Goal: Task Accomplishment & Management: Manage account settings

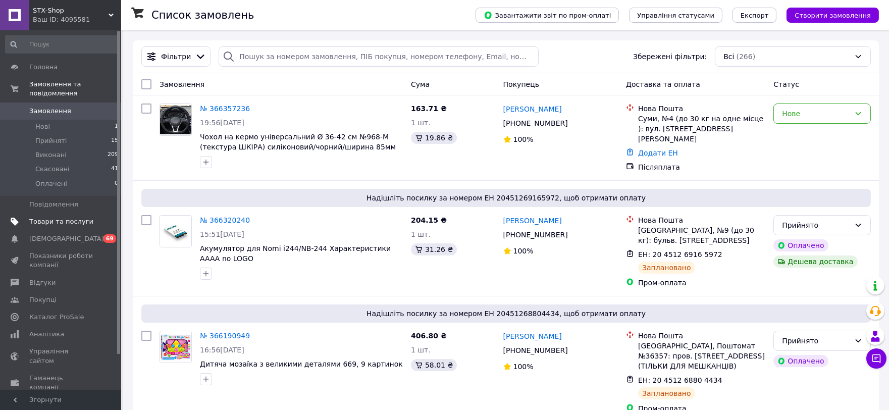
click at [83, 217] on span "Товари та послуги" at bounding box center [61, 221] width 64 height 9
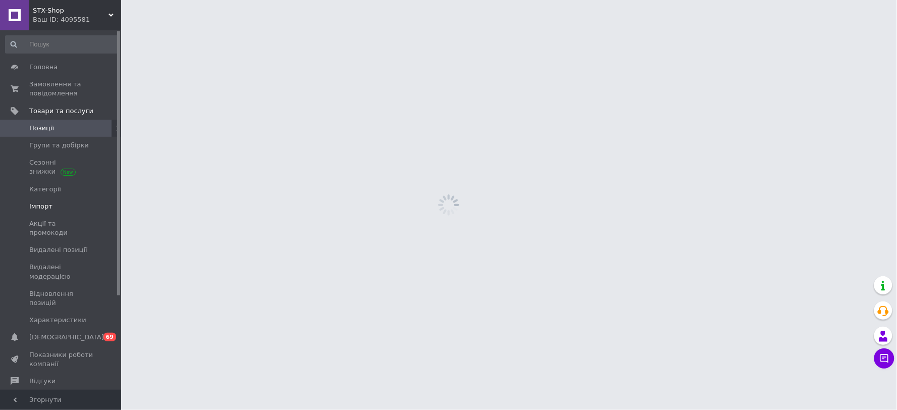
click at [73, 208] on span "Імпорт" at bounding box center [61, 206] width 64 height 9
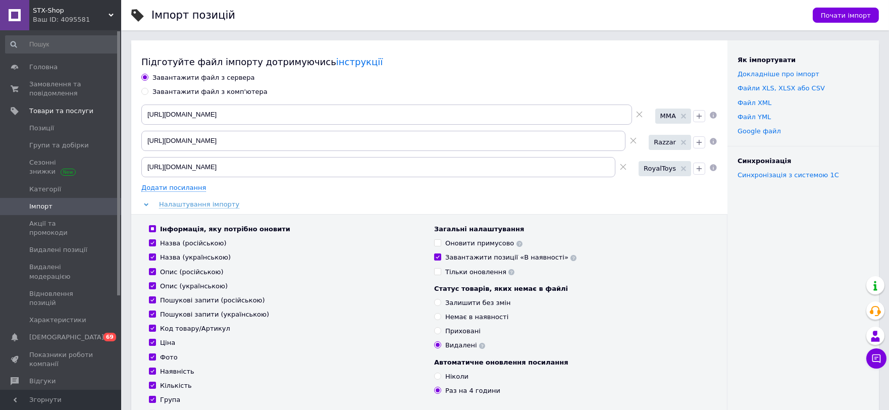
click at [466, 271] on div "Тільки оновлення" at bounding box center [479, 271] width 69 height 9
click at [440, 271] on input "Тільки оновлення" at bounding box center [437, 271] width 7 height 7
checkbox input "true"
checkbox input "false"
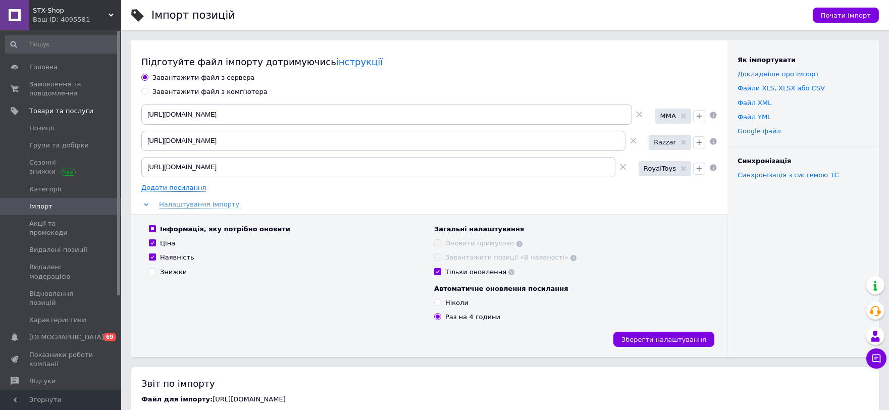
click at [458, 256] on div "Завантажити позиції «В наявності»" at bounding box center [510, 257] width 131 height 9
click at [447, 272] on div "Тільки оновлення" at bounding box center [479, 271] width 69 height 9
click at [440, 272] on input "Тільки оновлення" at bounding box center [437, 271] width 7 height 7
checkbox input "false"
checkbox input "true"
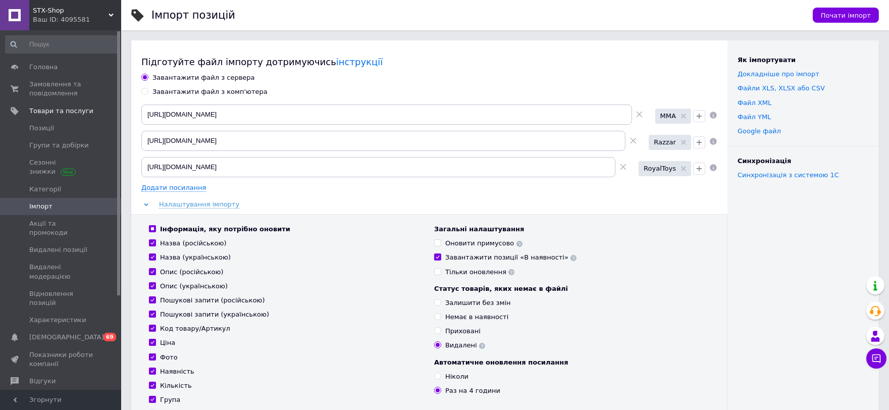
click at [446, 273] on div "Тільки оновлення" at bounding box center [479, 271] width 69 height 9
click at [440, 273] on input "Тільки оновлення" at bounding box center [437, 271] width 7 height 7
checkbox input "true"
checkbox input "false"
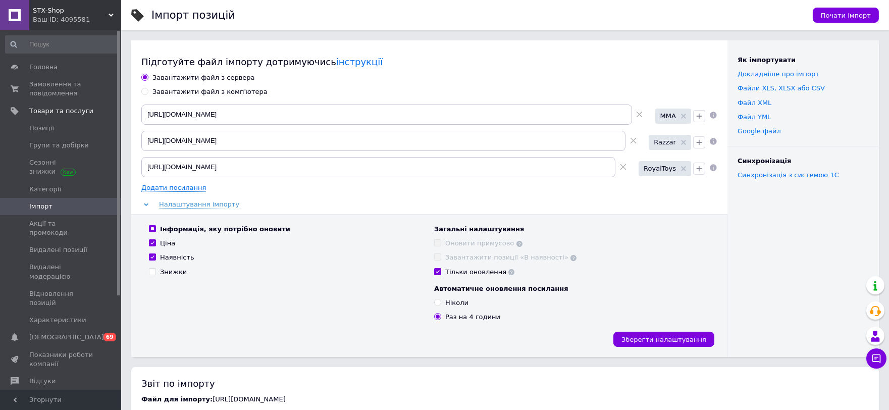
click at [447, 271] on div "Тільки оновлення" at bounding box center [479, 271] width 69 height 9
click at [440, 271] on input "Тільки оновлення" at bounding box center [437, 271] width 7 height 7
checkbox input "false"
checkbox input "true"
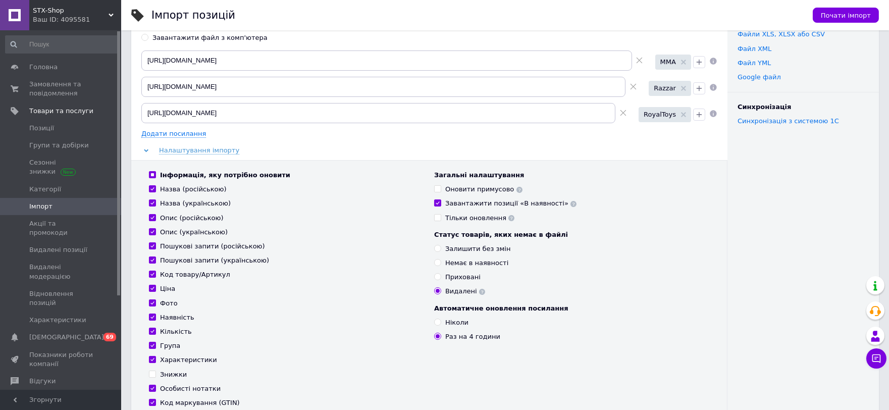
scroll to position [56, 0]
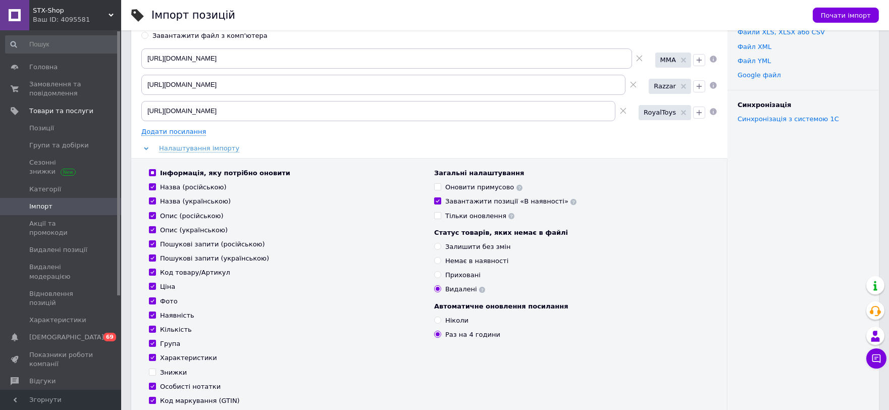
click at [453, 271] on div "Приховані" at bounding box center [462, 274] width 35 height 9
click at [440, 271] on input "Приховані" at bounding box center [437, 274] width 7 height 7
radio input "true"
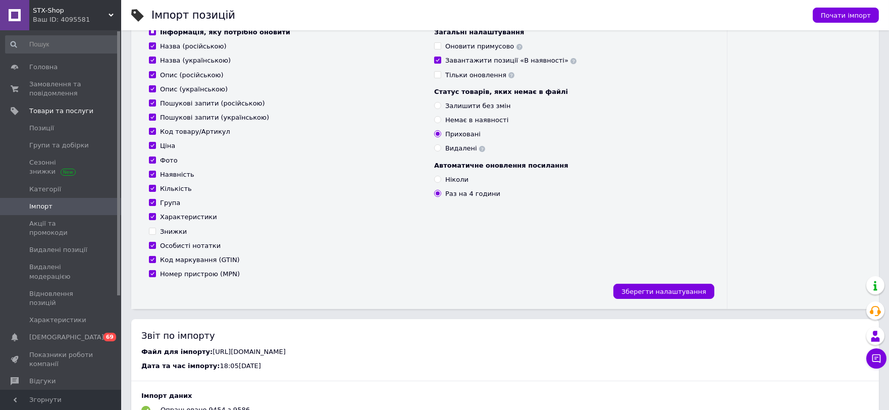
scroll to position [224, 0]
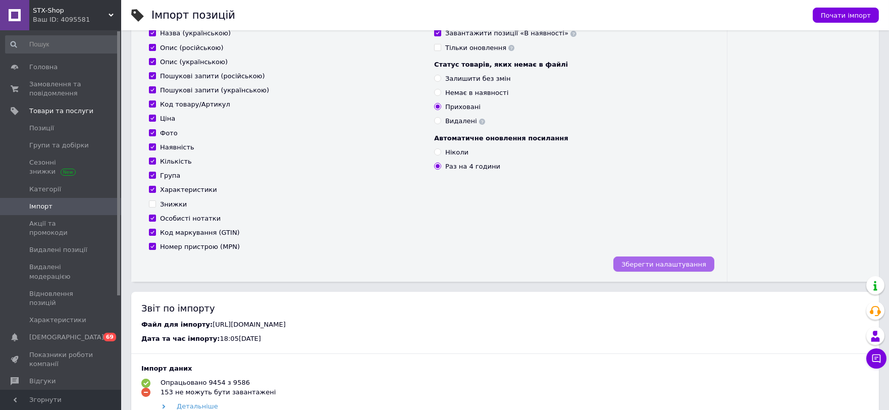
click at [662, 265] on span "Зберегти налаштування" at bounding box center [663, 264] width 85 height 8
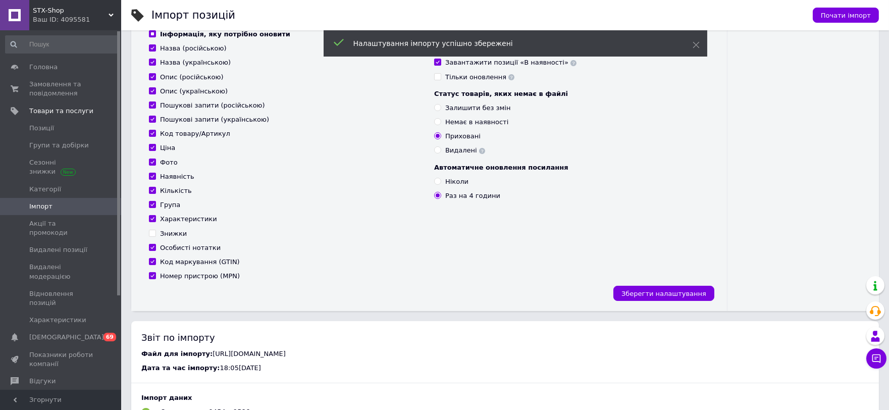
scroll to position [0, 0]
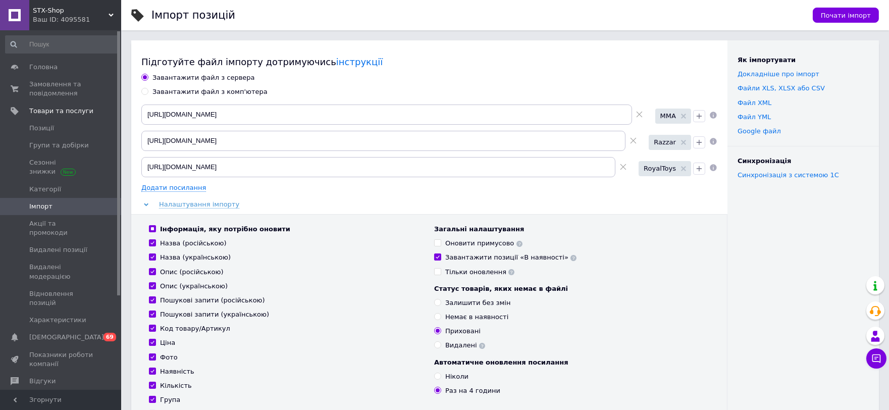
click at [570, 258] on use at bounding box center [573, 258] width 6 height 6
click at [466, 57] on div "Підготуйте файл імпорту дотримуючись інструкції" at bounding box center [429, 62] width 576 height 13
